Goal: Check status

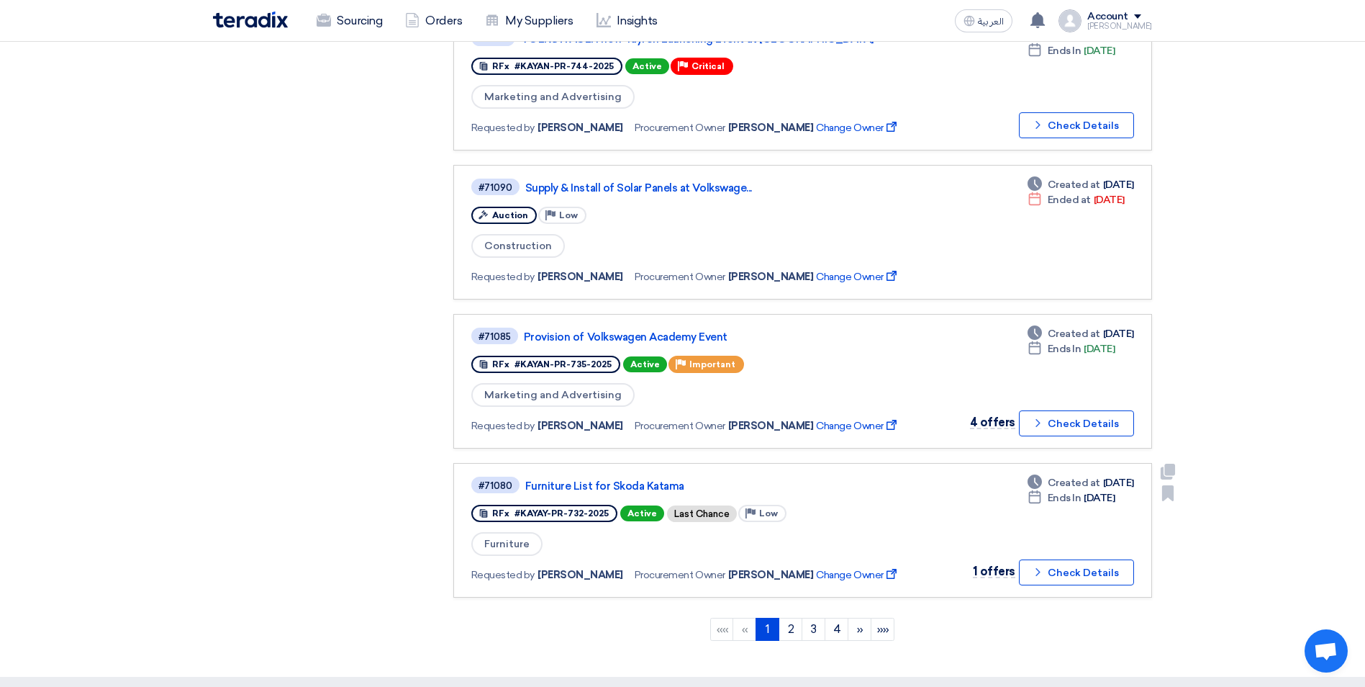
scroll to position [1152, 0]
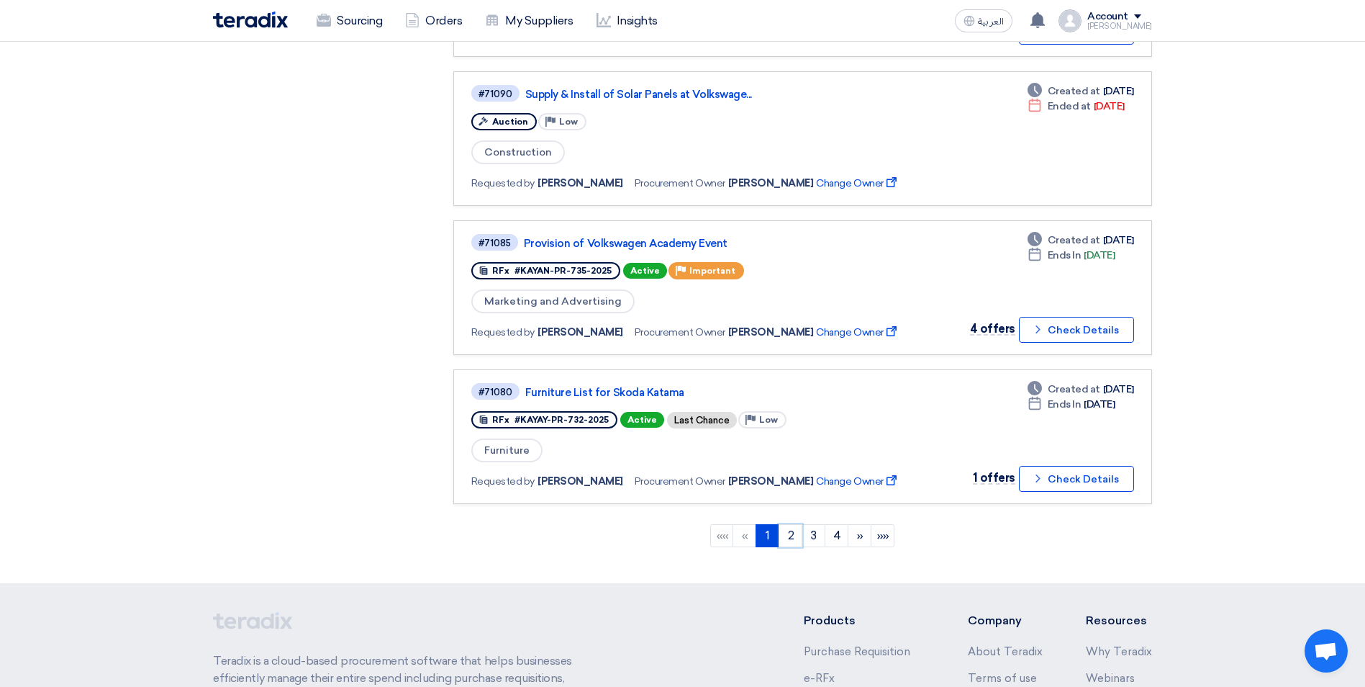
click at [791, 533] on link "2" at bounding box center [791, 535] width 24 height 23
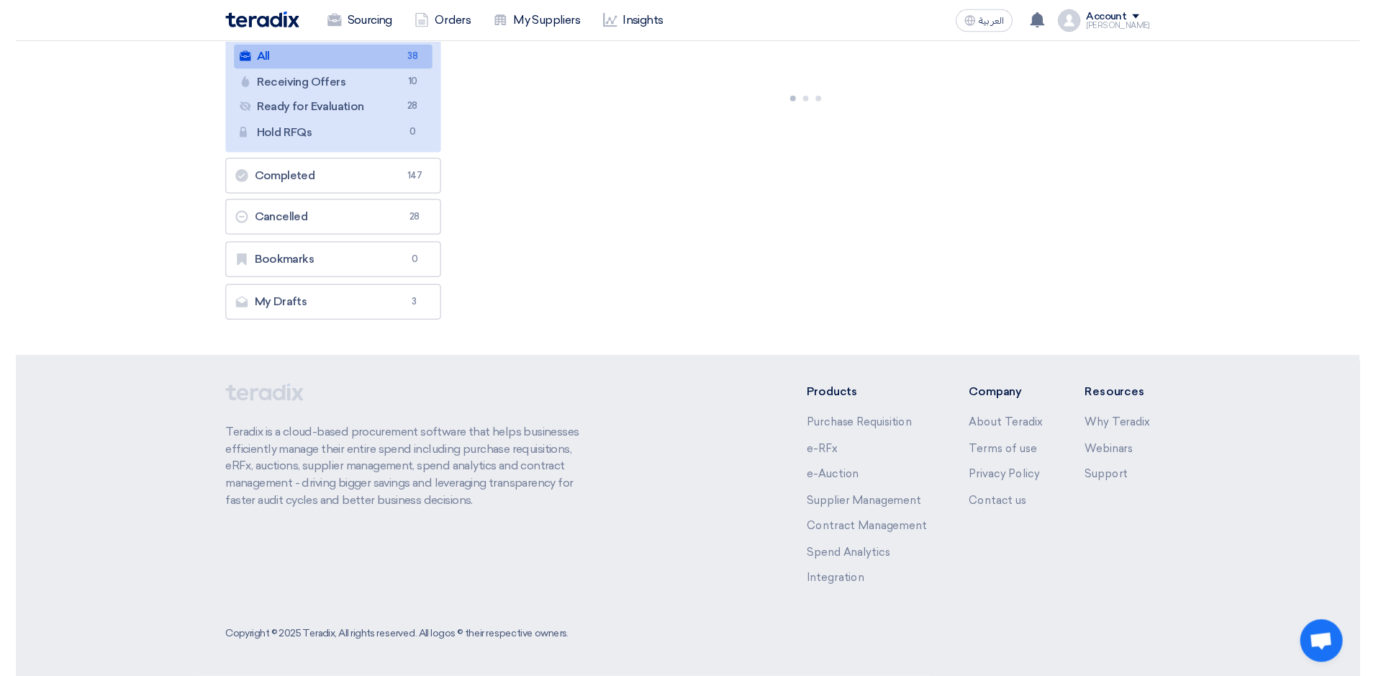
scroll to position [0, 0]
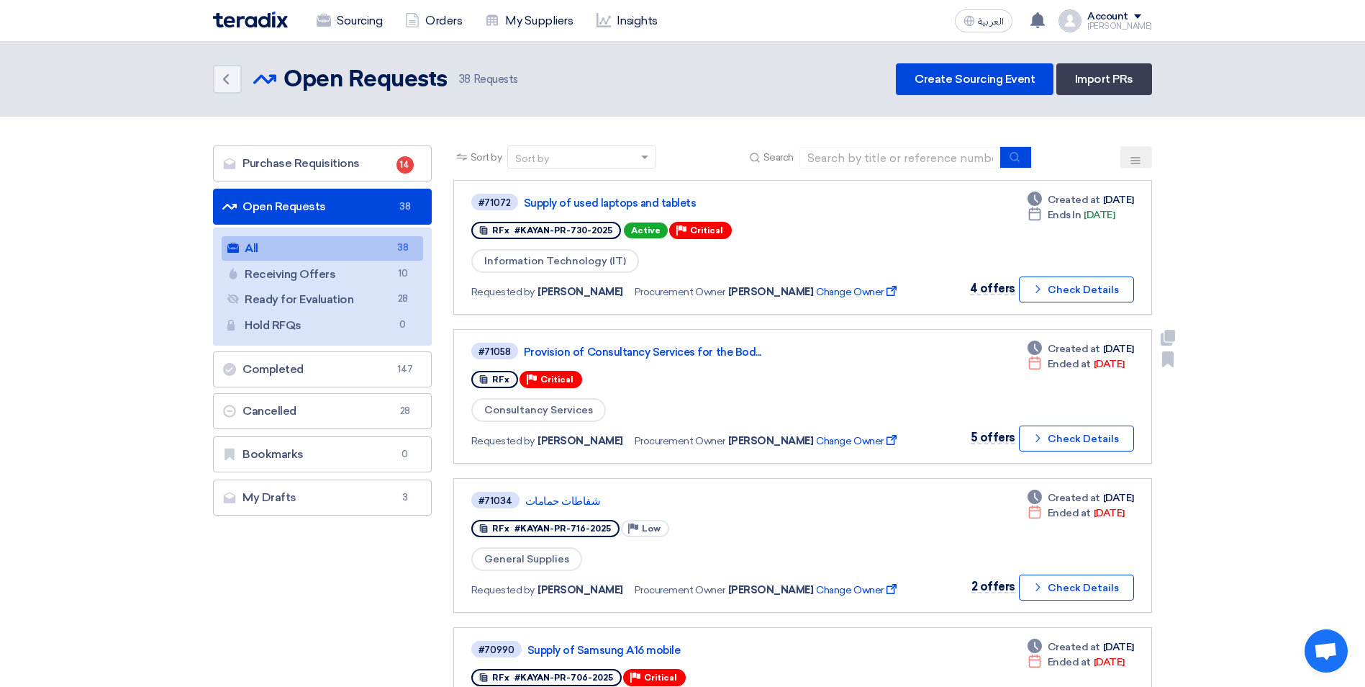
click at [678, 351] on link "Provision of Consultancy Services for the Bod..." at bounding box center [704, 351] width 360 height 13
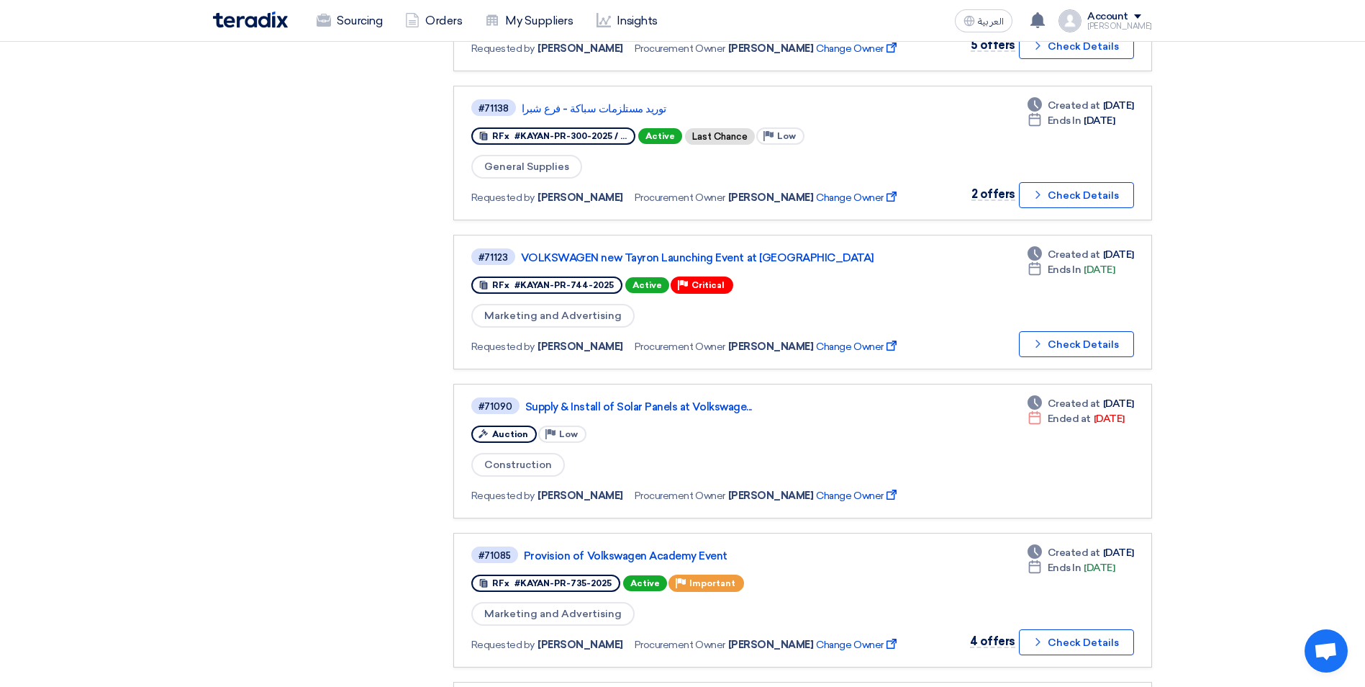
scroll to position [864, 0]
